Goal: Transaction & Acquisition: Purchase product/service

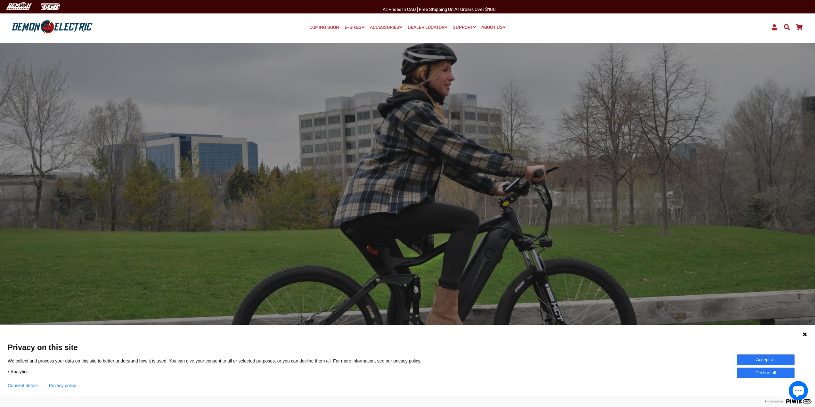
scroll to position [32, 0]
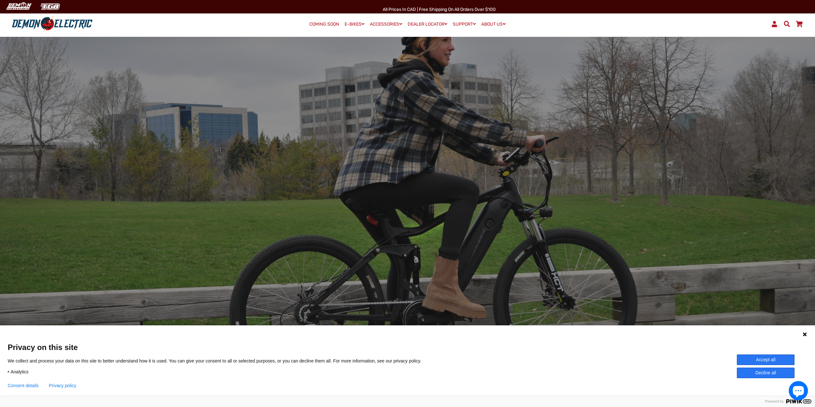
click at [787, 360] on button "Accept all" at bounding box center [766, 360] width 58 height 11
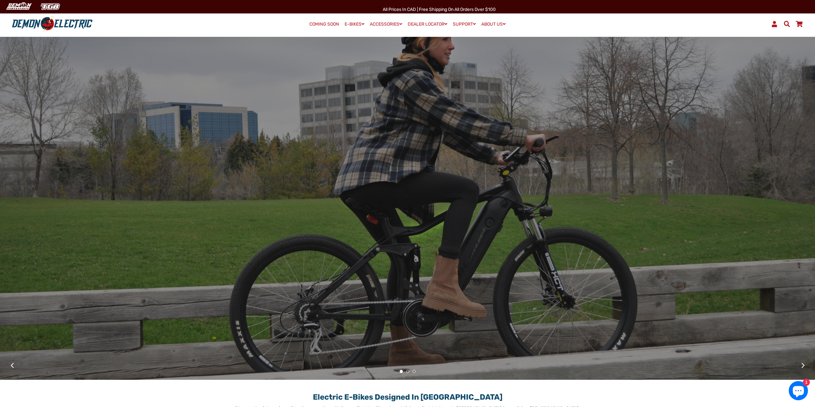
scroll to position [0, 0]
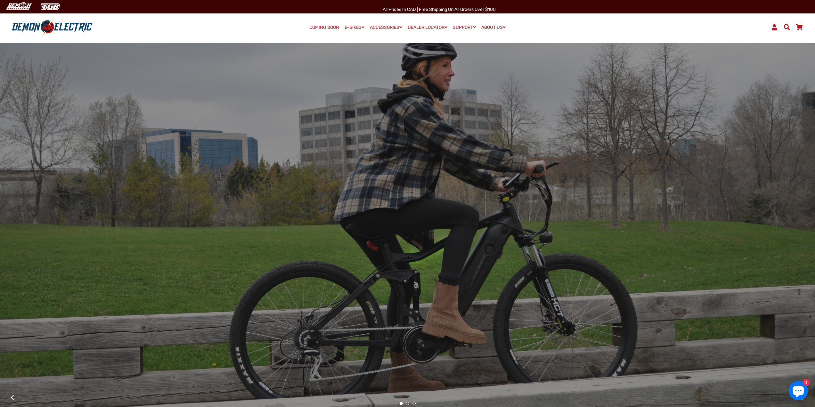
click at [53, 35] on img at bounding box center [52, 27] width 85 height 17
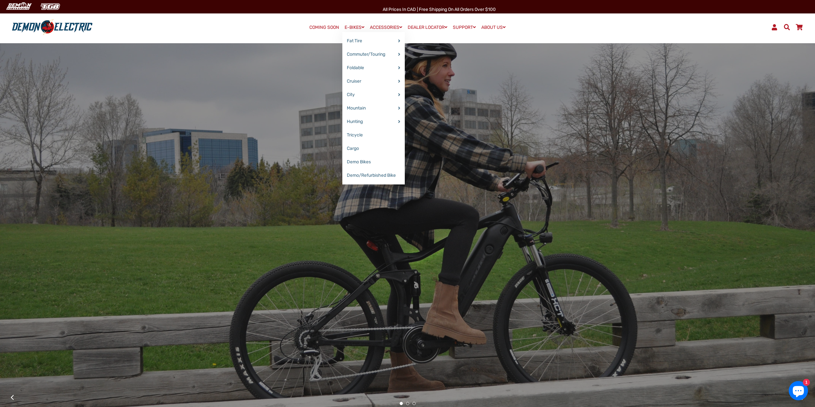
click at [350, 26] on link "E-BIKES" at bounding box center [354, 27] width 24 height 9
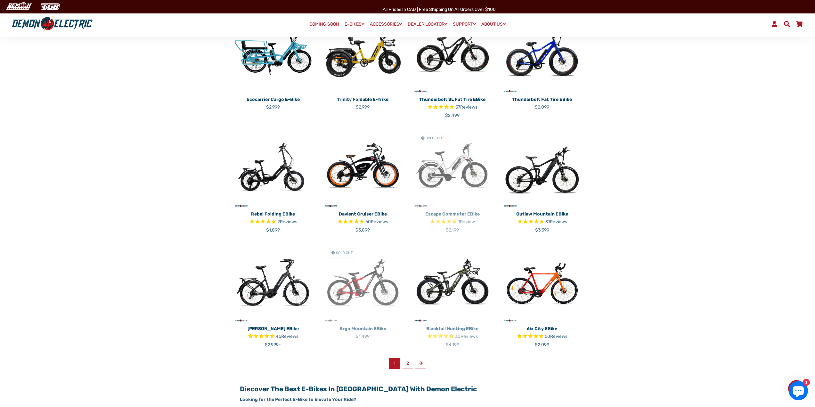
scroll to position [256, 0]
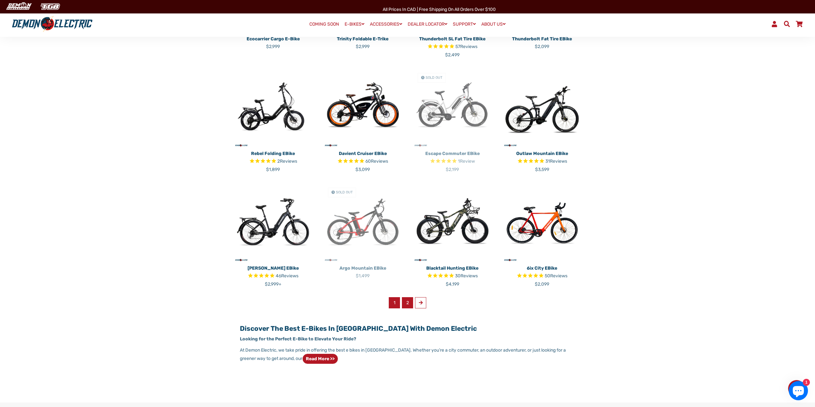
click at [409, 302] on link "2" at bounding box center [407, 302] width 11 height 11
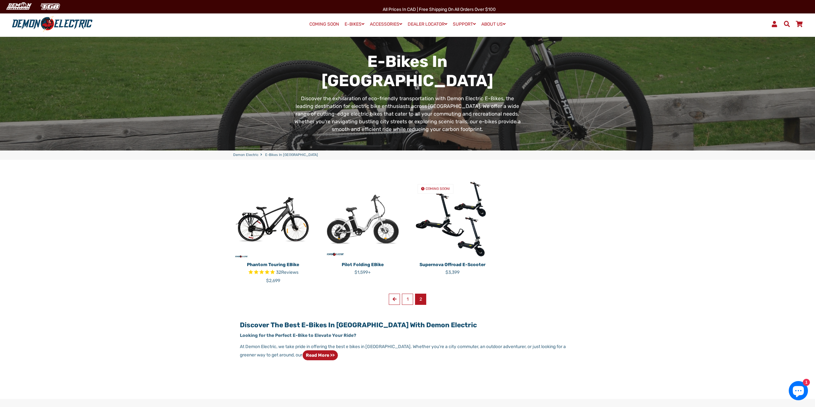
scroll to position [64, 0]
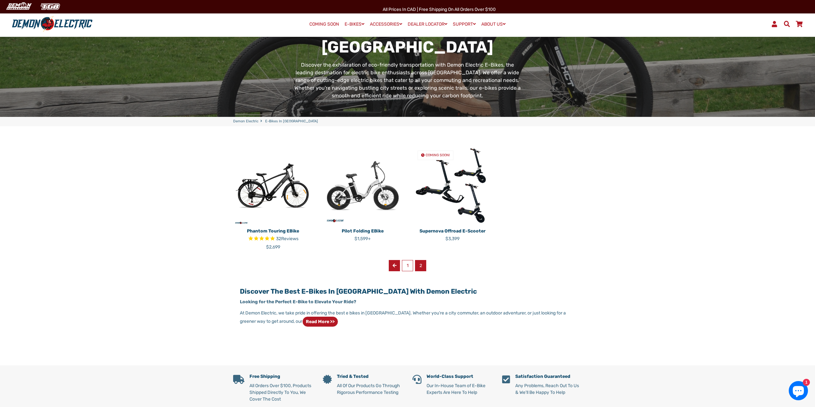
click at [397, 268] on link "Previous" at bounding box center [394, 265] width 11 height 11
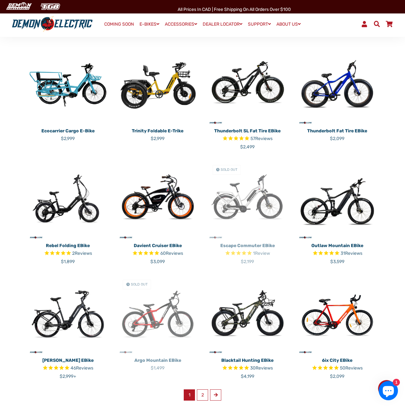
scroll to position [288, 0]
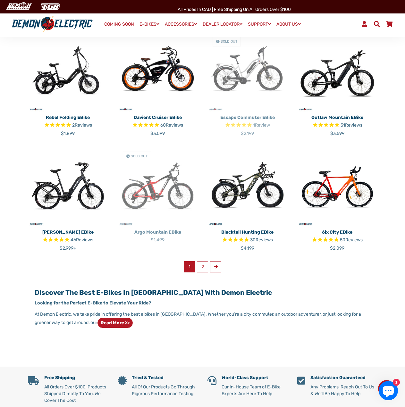
click at [361, 157] on img at bounding box center [337, 186] width 80 height 80
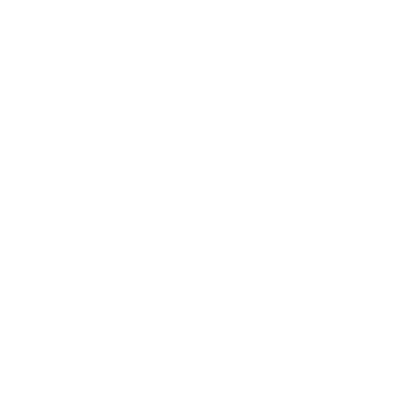
select select "******"
